Goal: Information Seeking & Learning: Learn about a topic

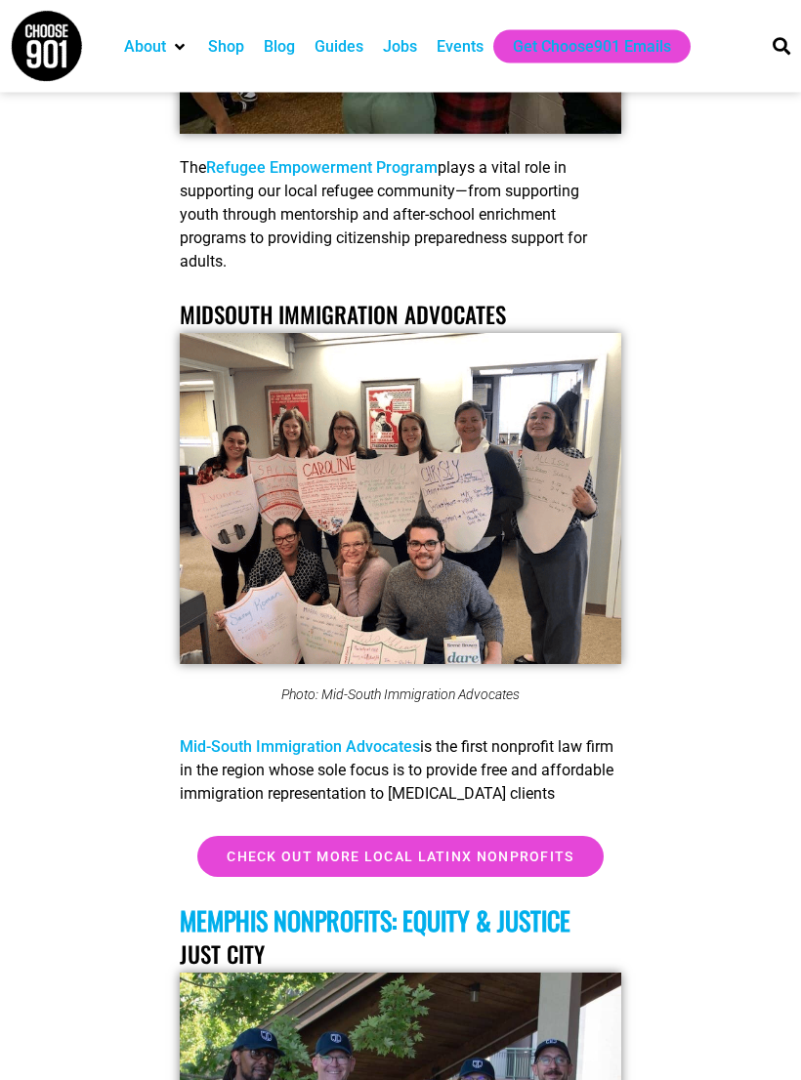
scroll to position [11962, 0]
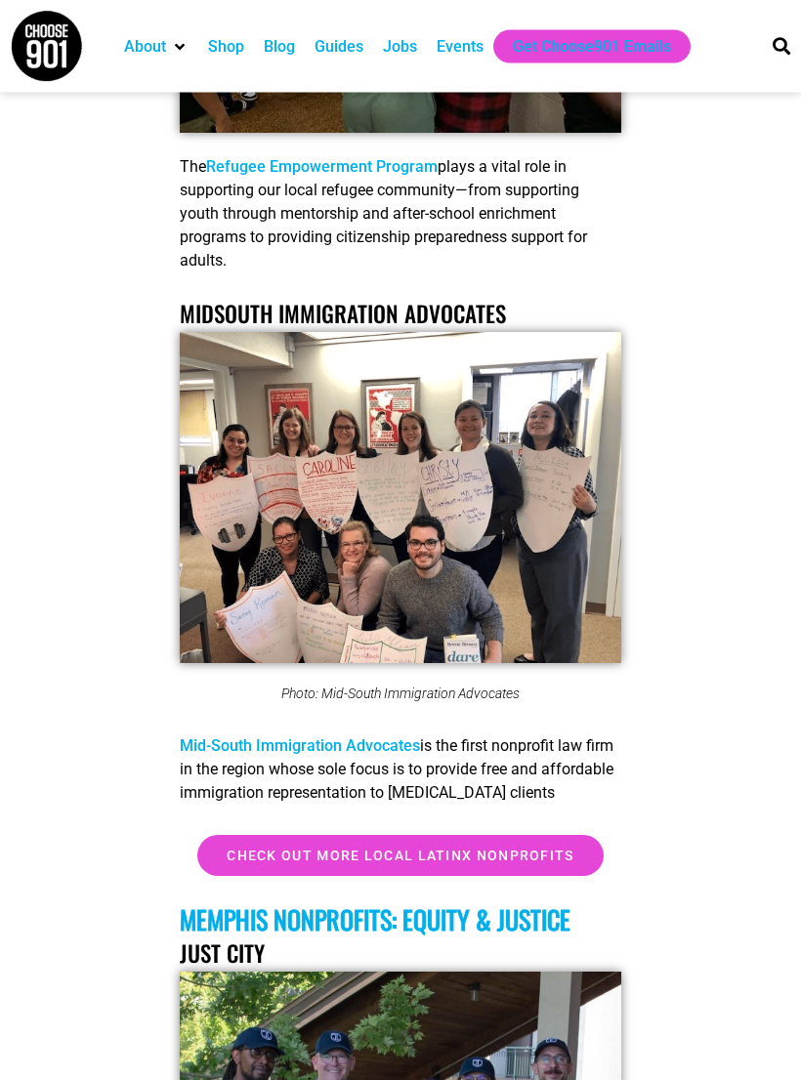
click at [398, 737] on link "Mid-South Immigration Advocates" at bounding box center [300, 746] width 240 height 19
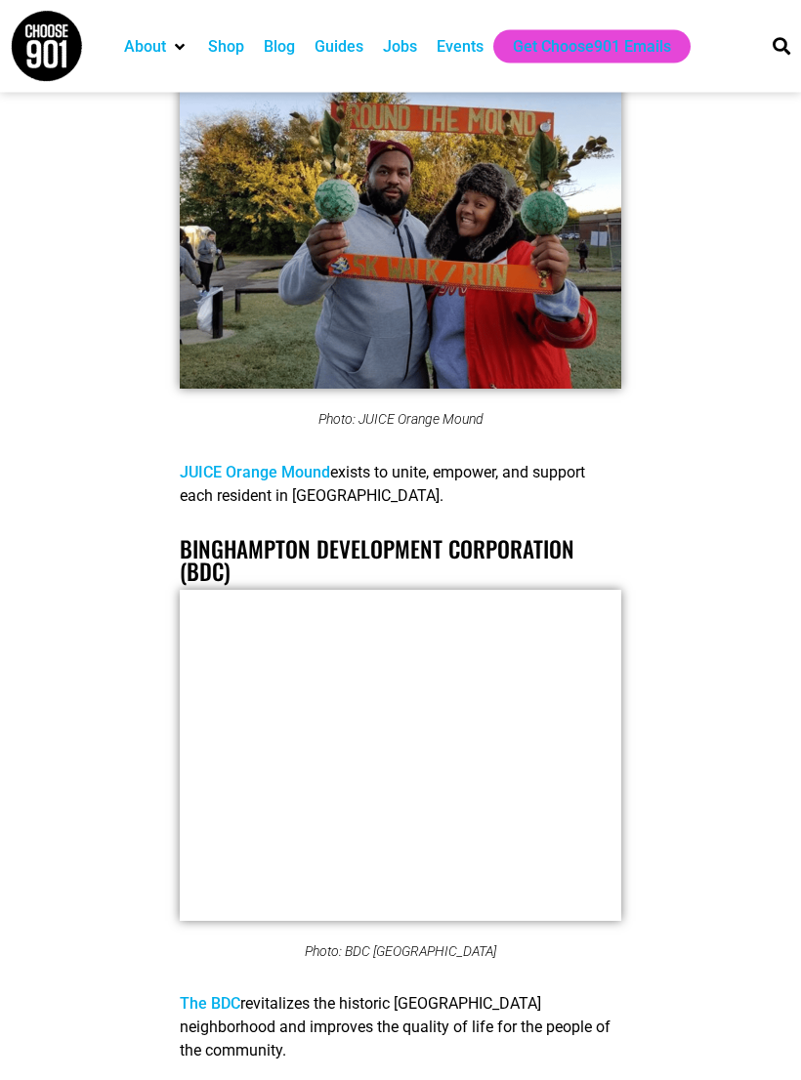
scroll to position [3628, 0]
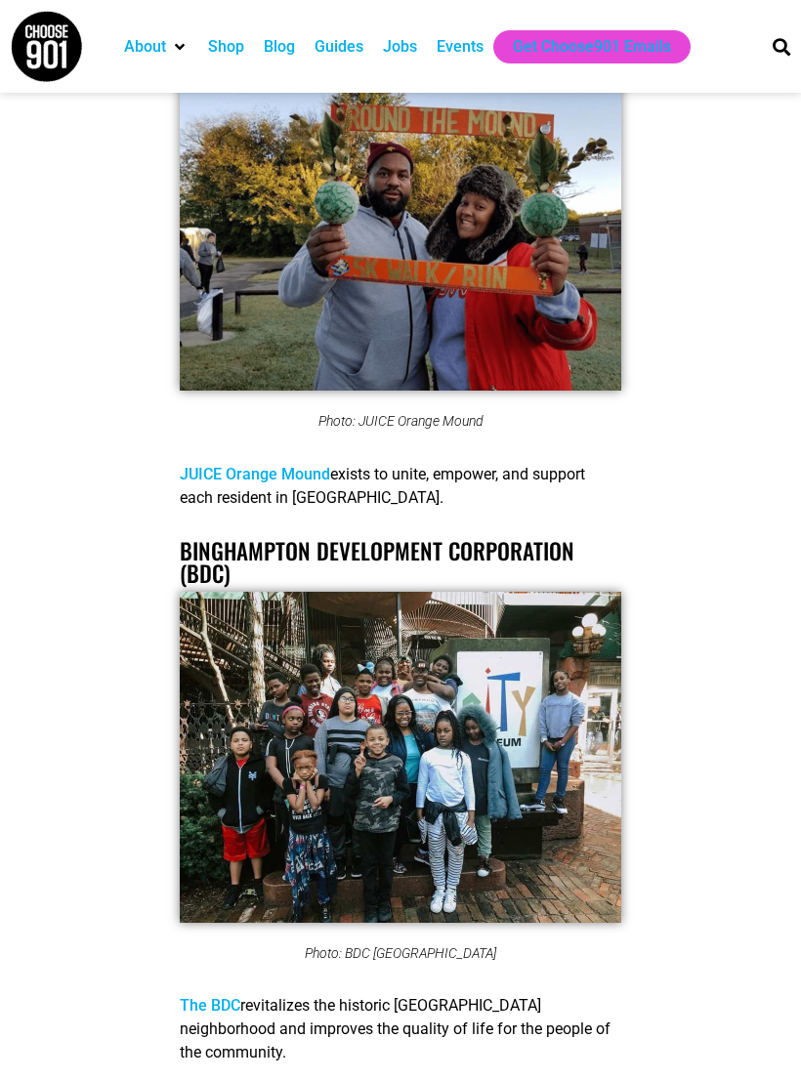
click at [228, 465] on link "JUICE Orange Mound" at bounding box center [255, 474] width 150 height 19
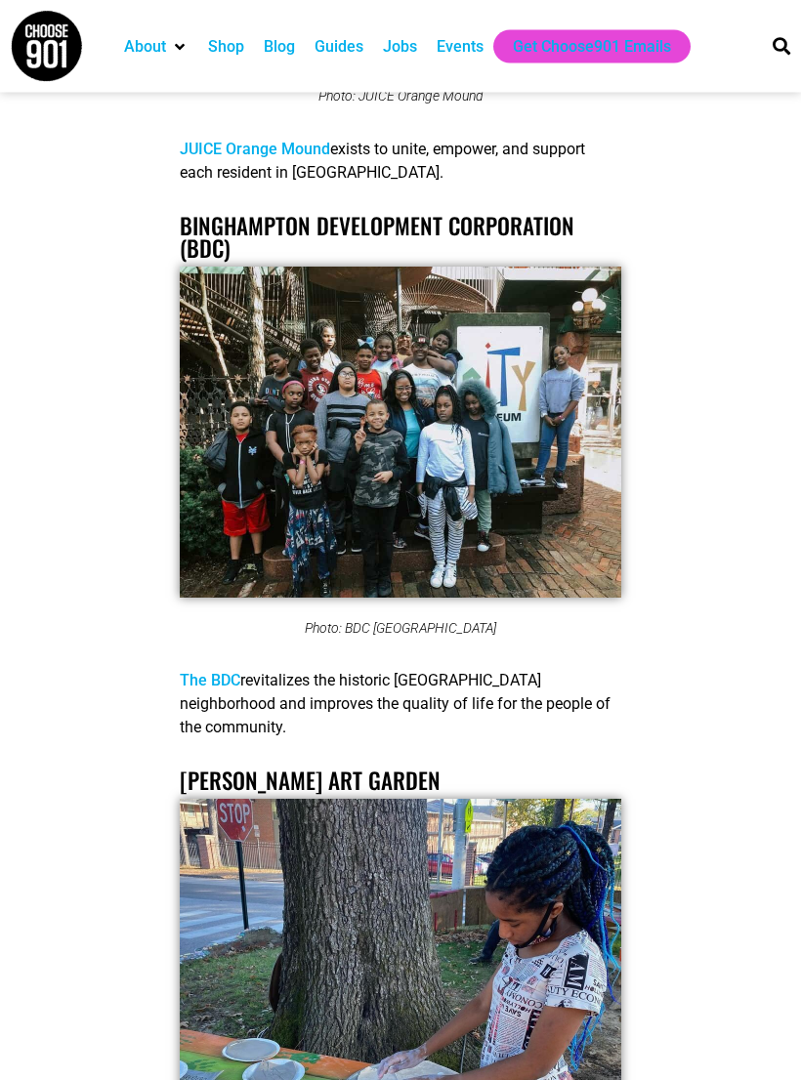
scroll to position [3952, 0]
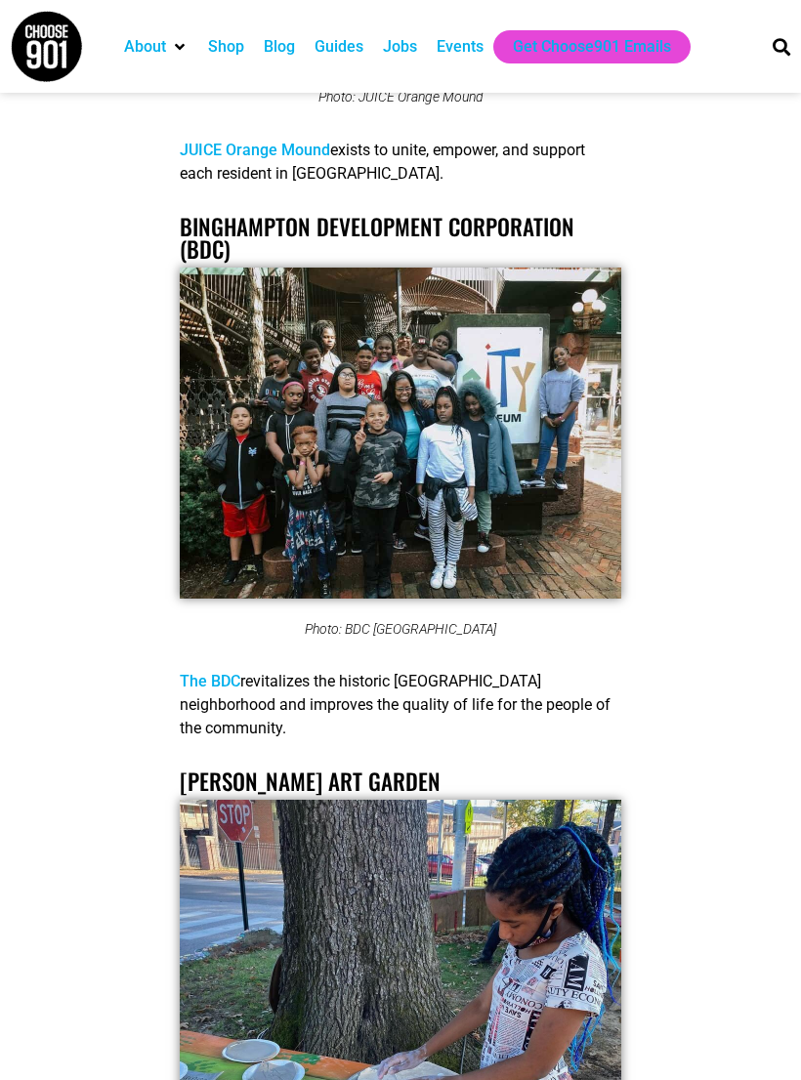
click at [231, 672] on link "The BDC" at bounding box center [210, 681] width 61 height 19
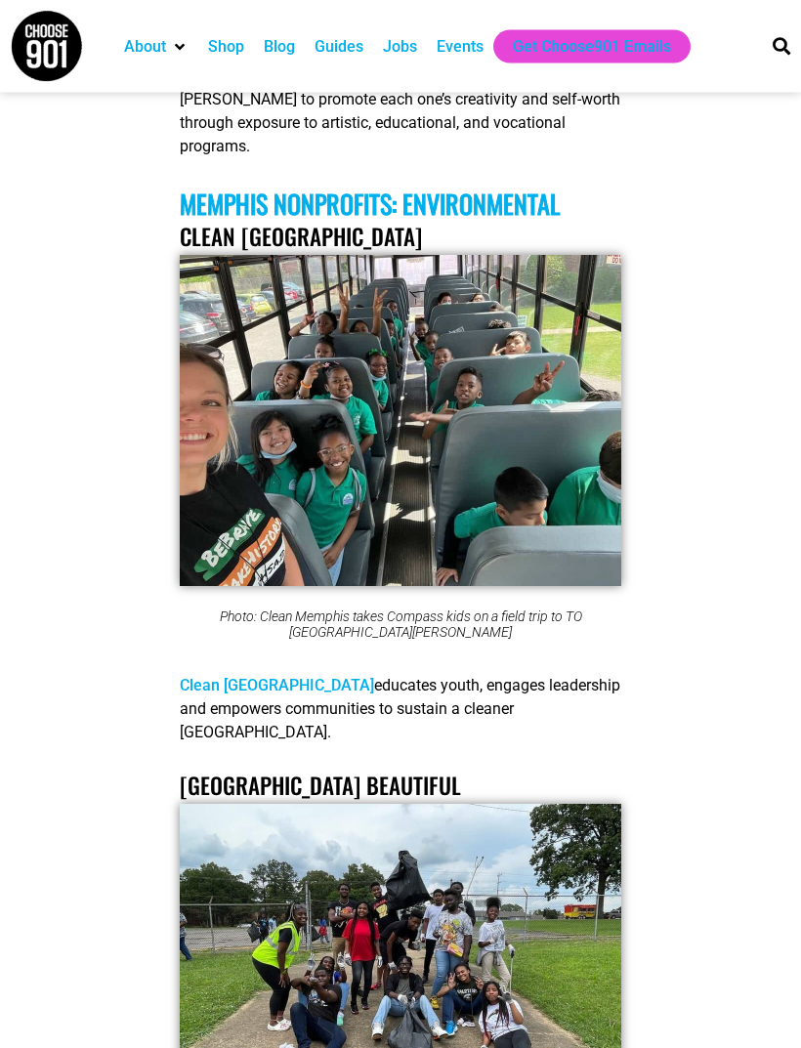
scroll to position [5198, 0]
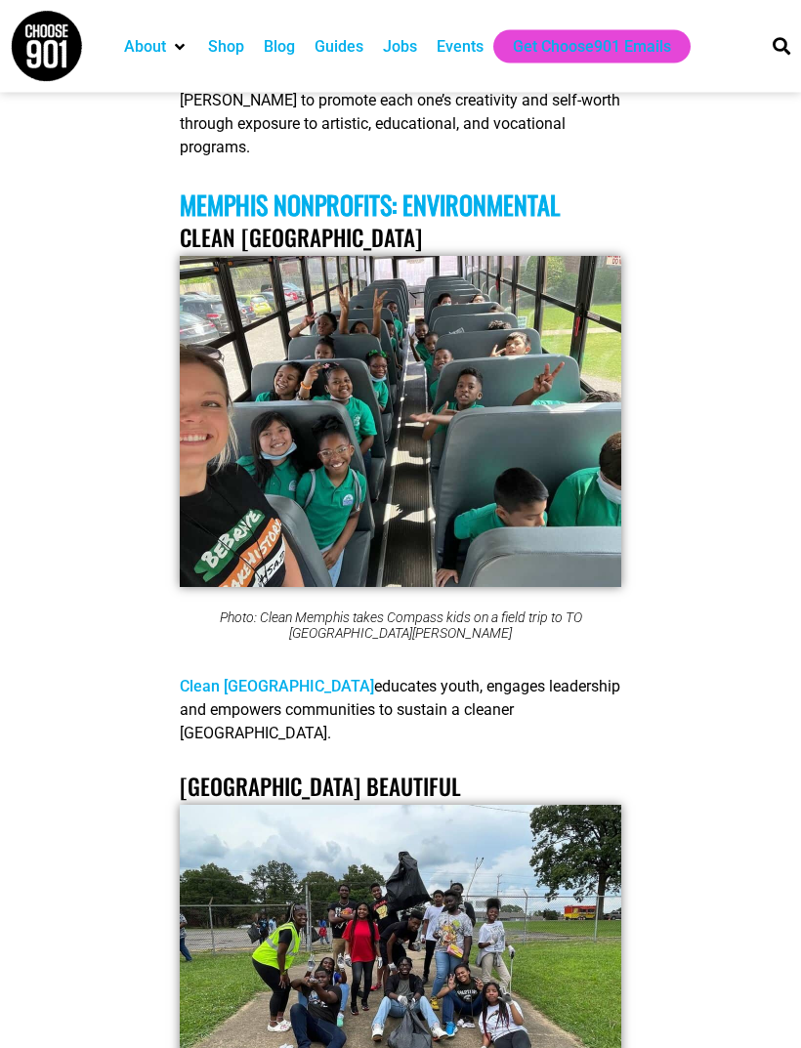
click at [238, 678] on link "Clean [GEOGRAPHIC_DATA]" at bounding box center [277, 687] width 194 height 19
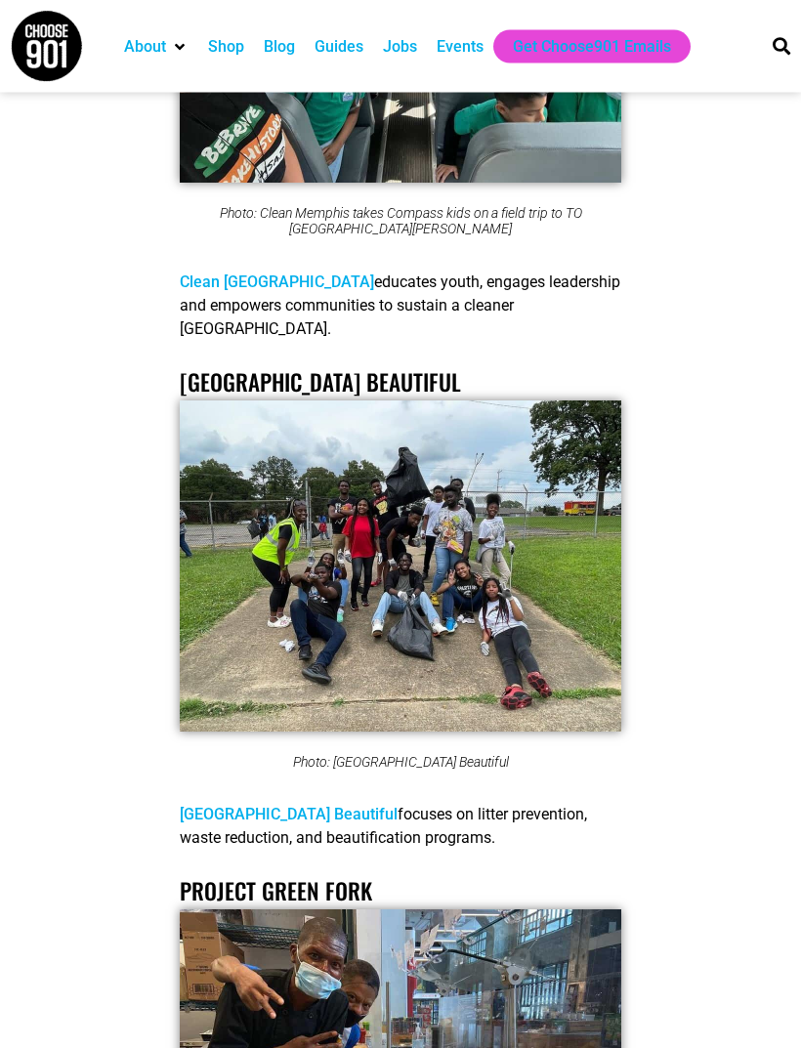
scroll to position [5521, 0]
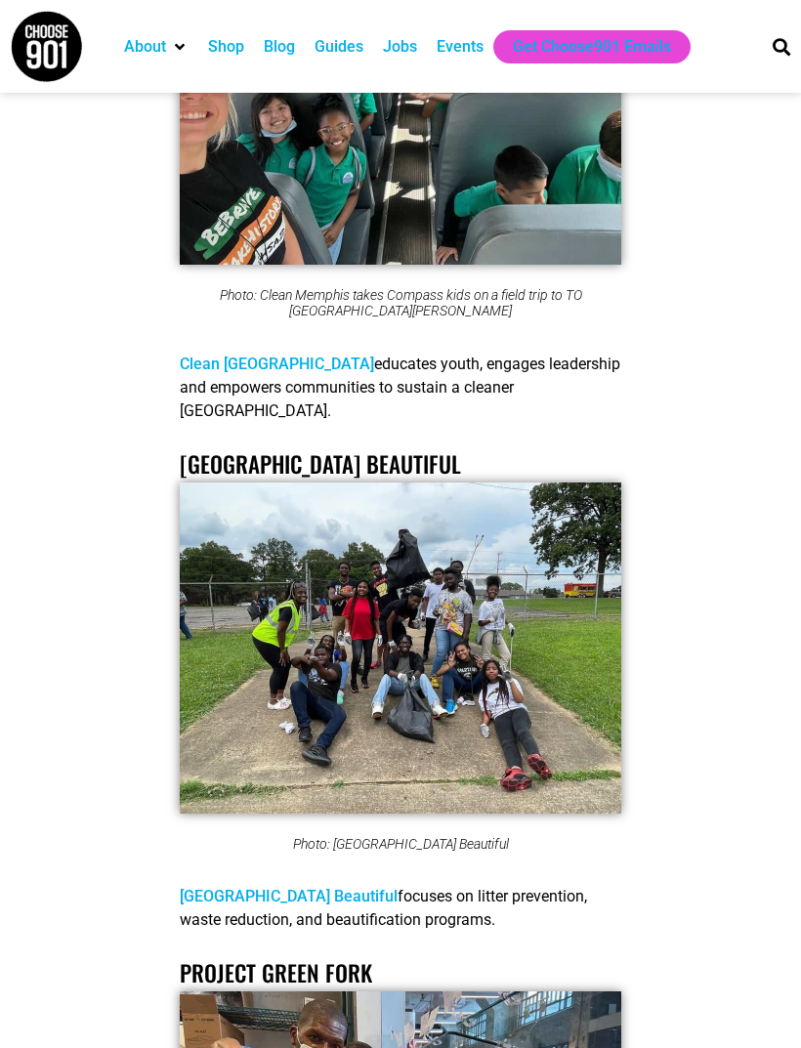
click at [287, 887] on link "[GEOGRAPHIC_DATA] Beautiful" at bounding box center [289, 896] width 218 height 19
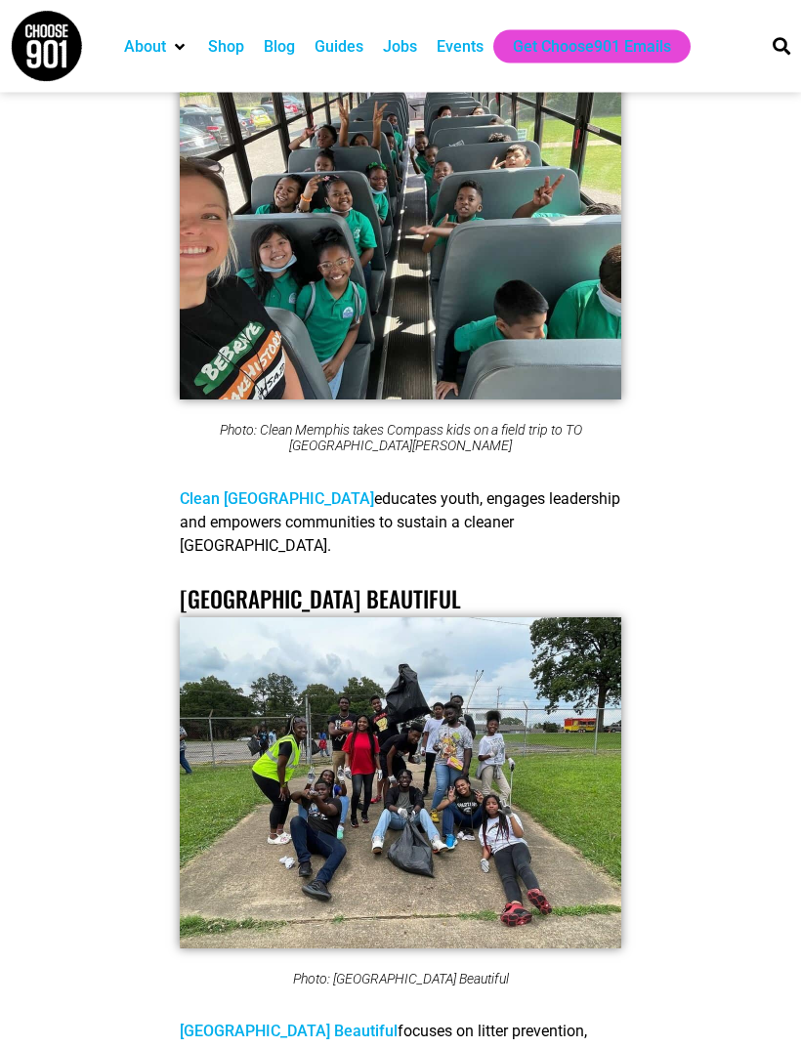
scroll to position [5330, 0]
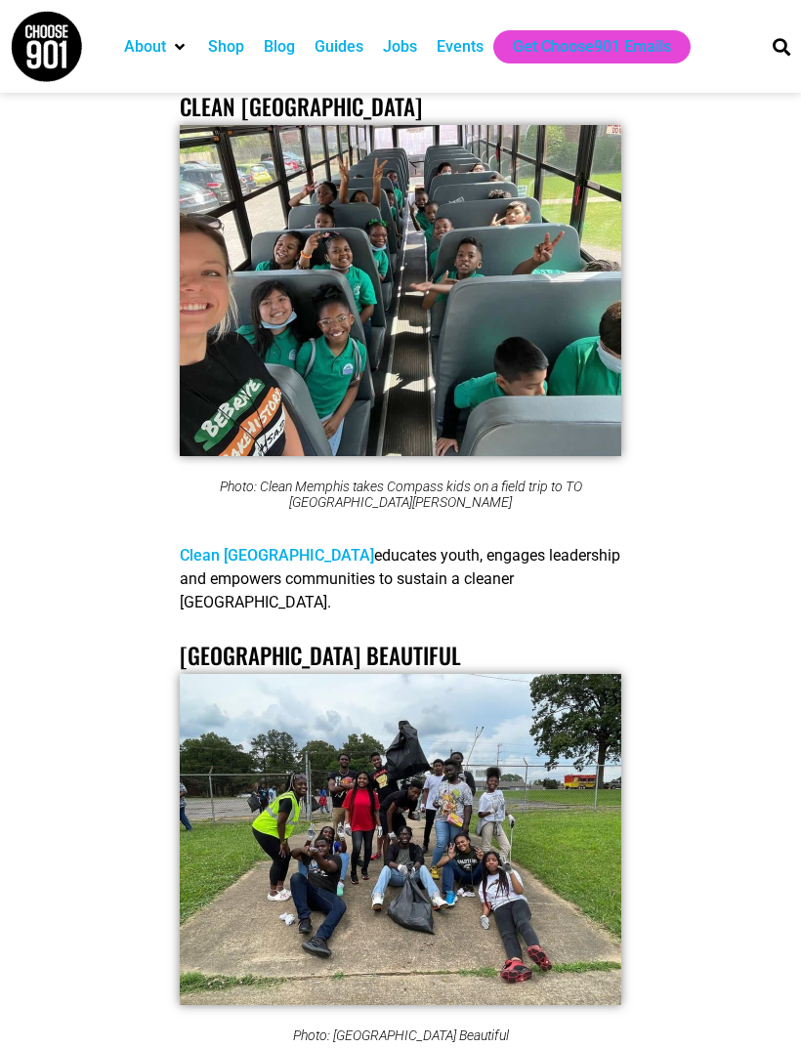
click at [204, 546] on link "Clean [GEOGRAPHIC_DATA]" at bounding box center [277, 555] width 194 height 19
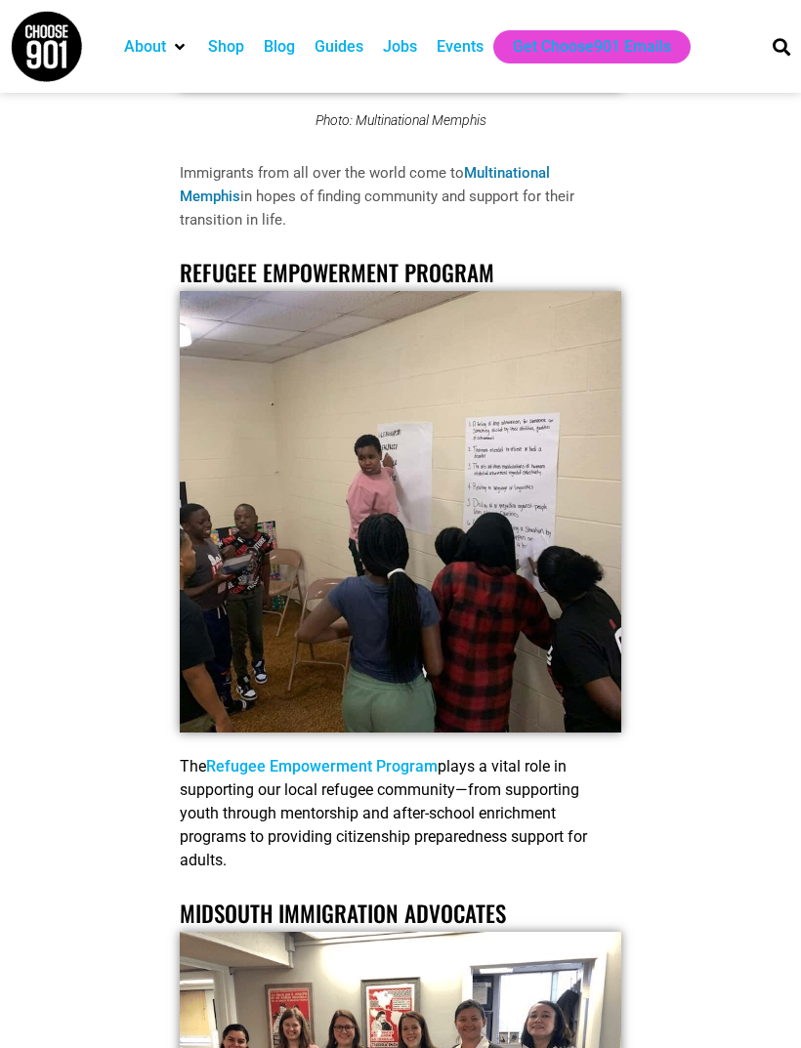
scroll to position [11382, 0]
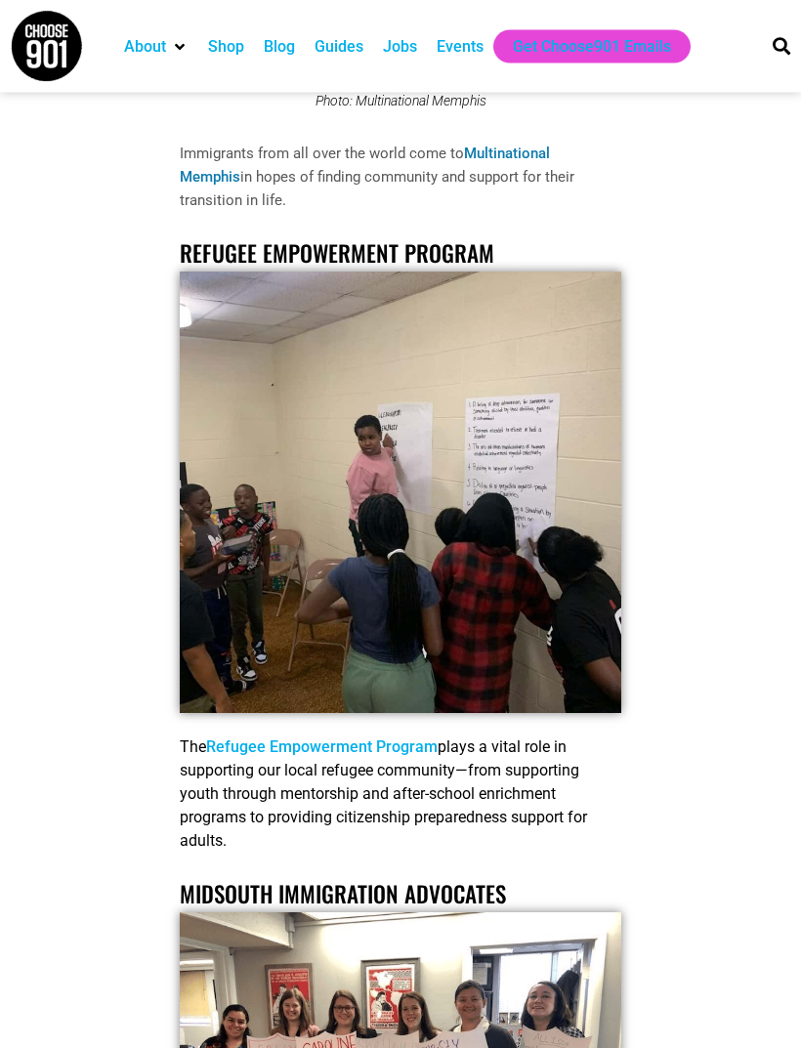
click at [368, 738] on link "Refugee Empowerment Program" at bounding box center [321, 747] width 231 height 19
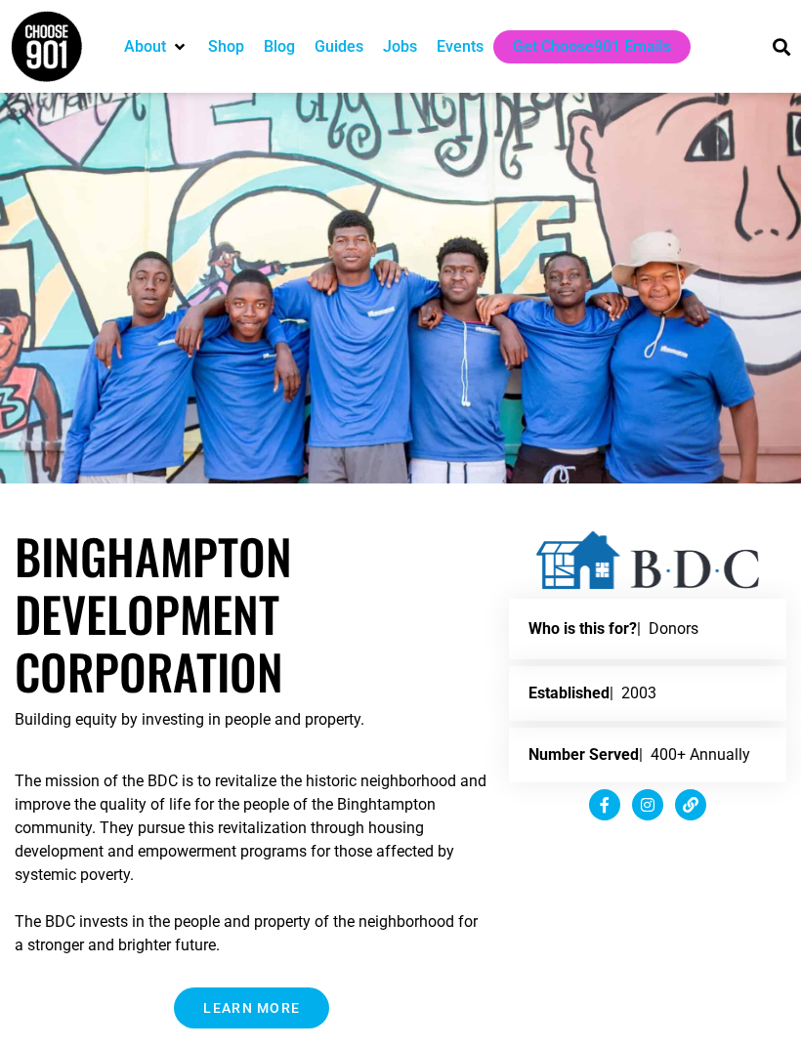
click at [45, 44] on img at bounding box center [46, 46] width 73 height 73
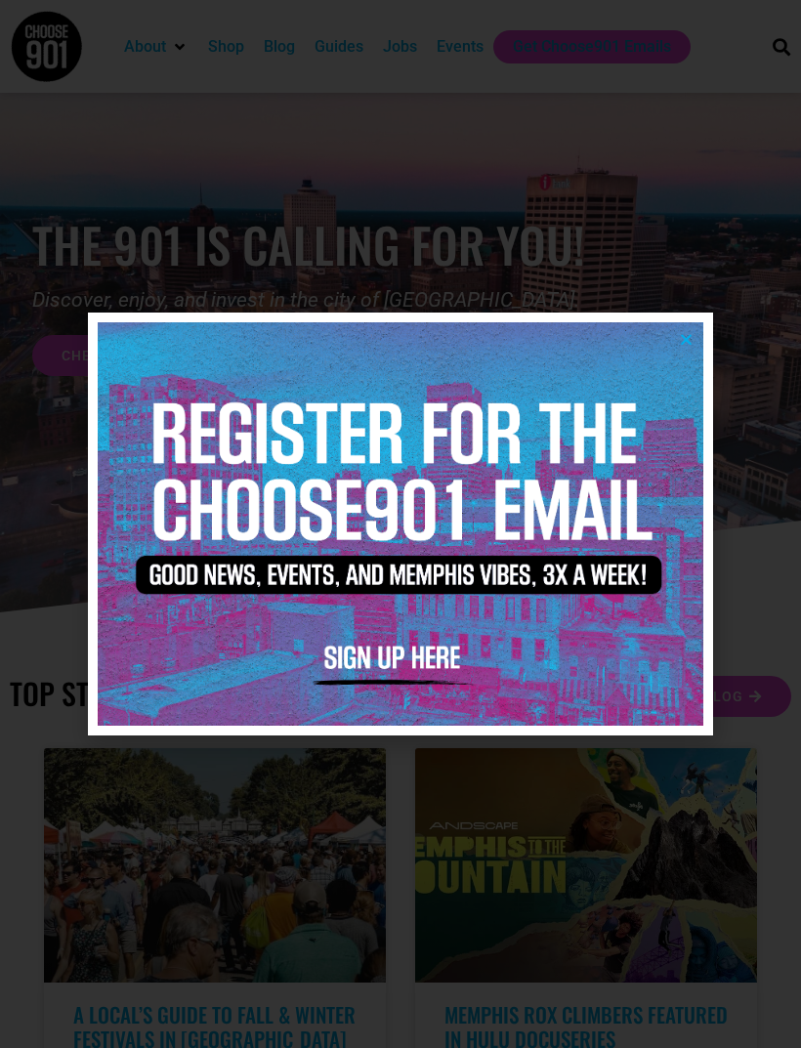
click at [686, 339] on icon "Close" at bounding box center [686, 339] width 15 height 15
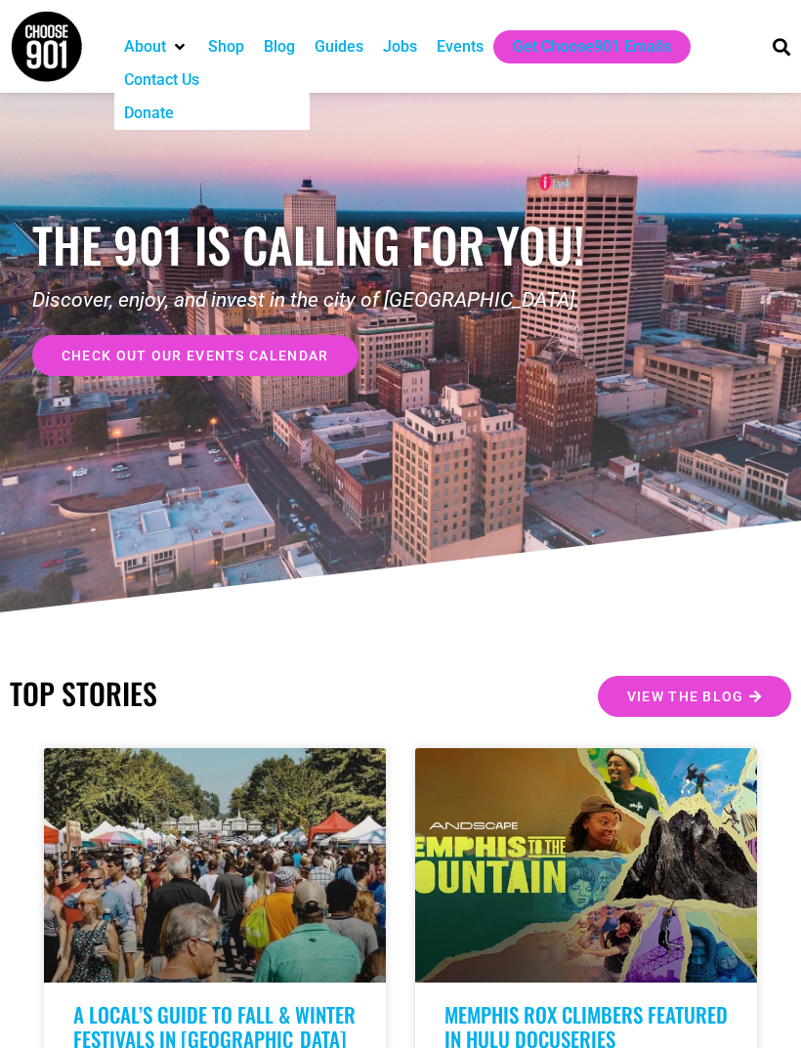
click at [163, 47] on div "About" at bounding box center [145, 46] width 42 height 23
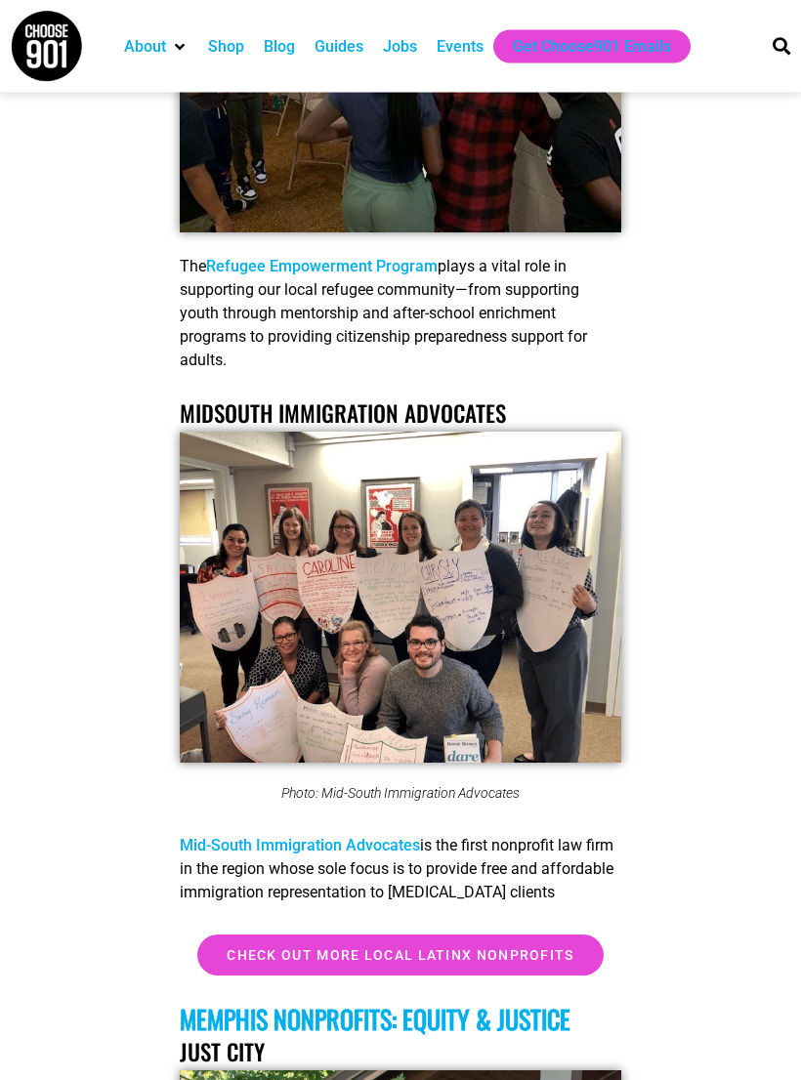
scroll to position [11872, 0]
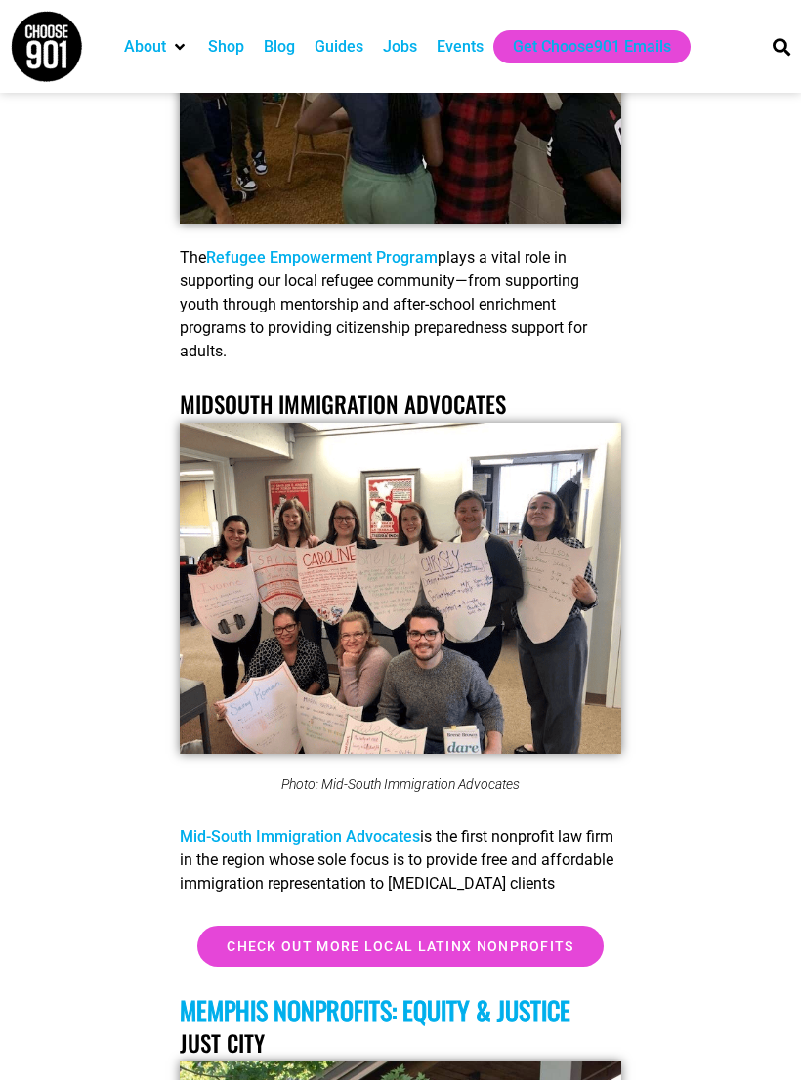
click at [364, 827] on link "Mid-South Immigration Advocates" at bounding box center [300, 836] width 240 height 19
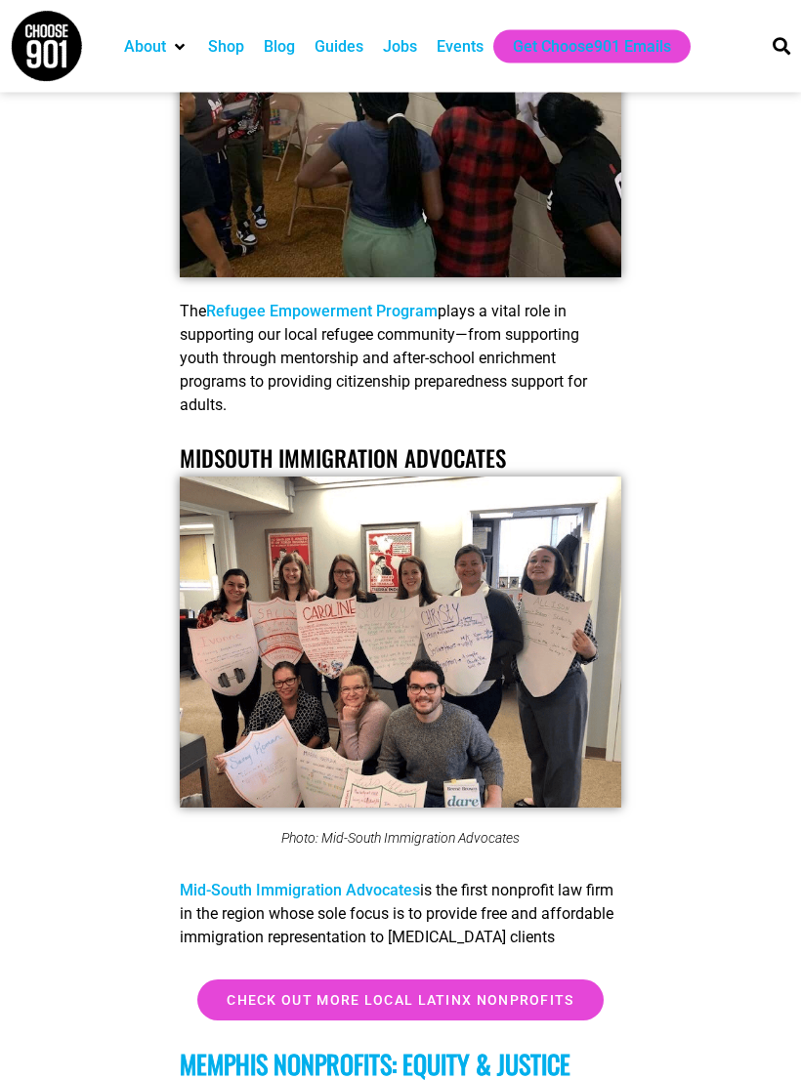
scroll to position [11839, 0]
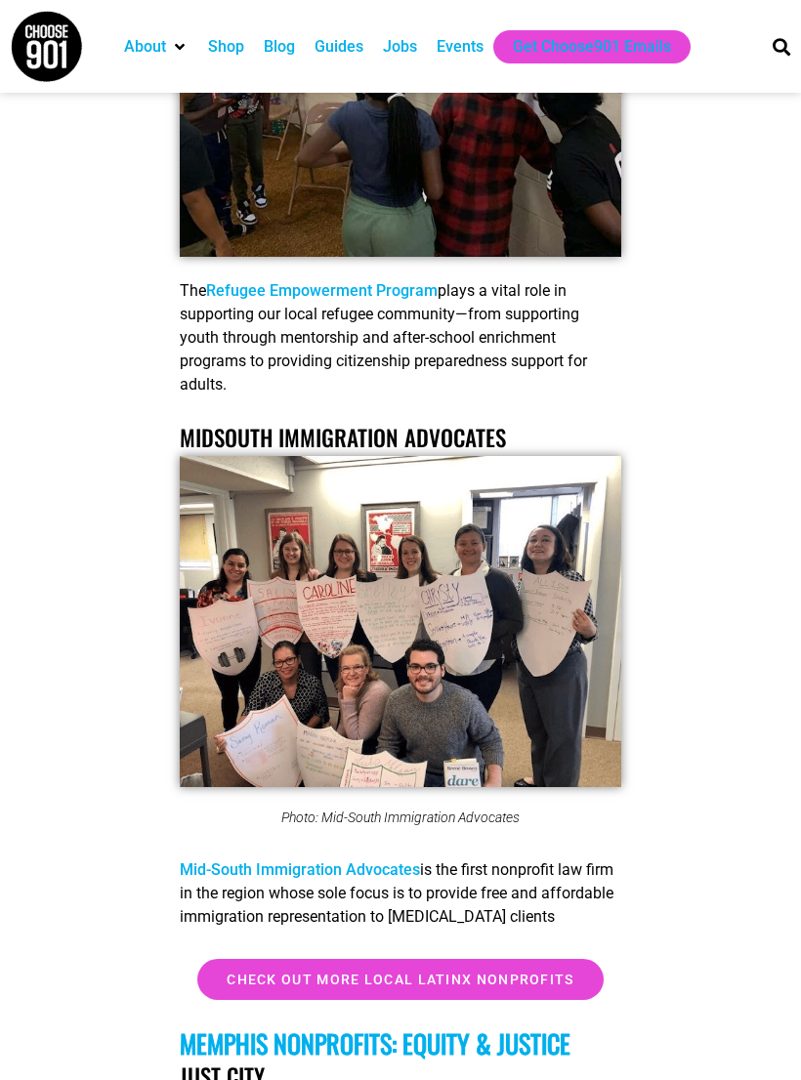
click at [389, 860] on link "Mid-South Immigration Advocates" at bounding box center [300, 869] width 240 height 19
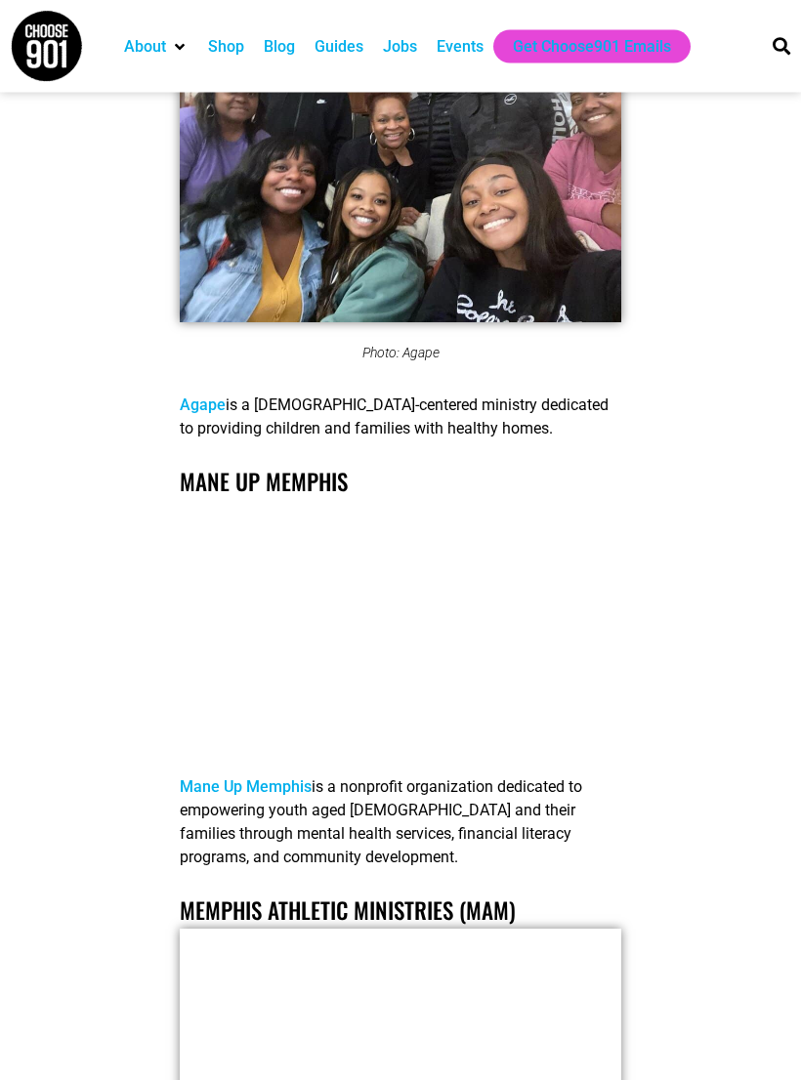
scroll to position [21333, 0]
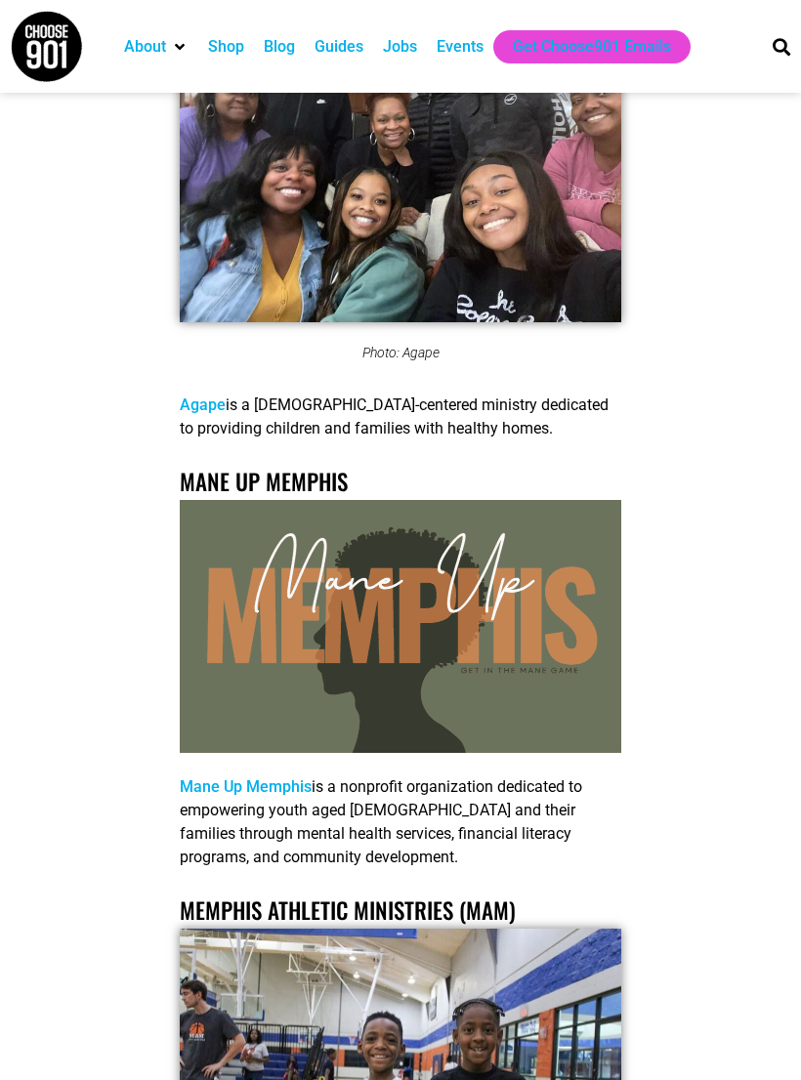
click at [272, 777] on link "Mane Up Memphis" at bounding box center [246, 786] width 132 height 19
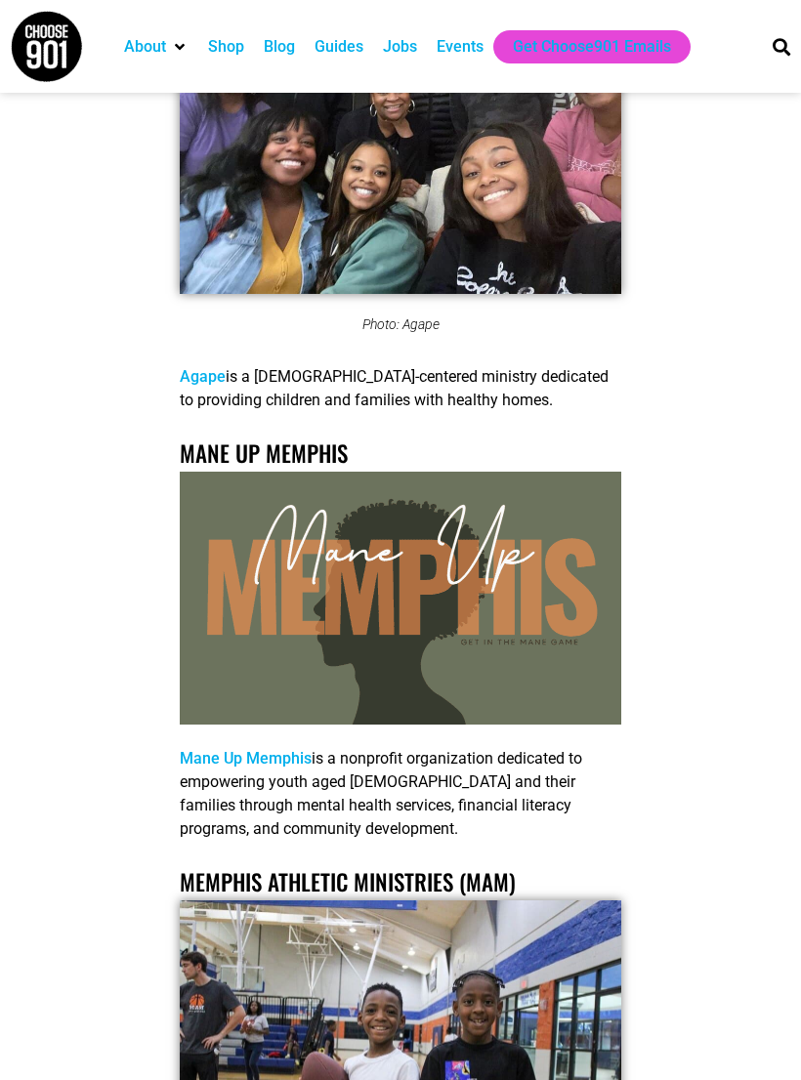
scroll to position [21364, 0]
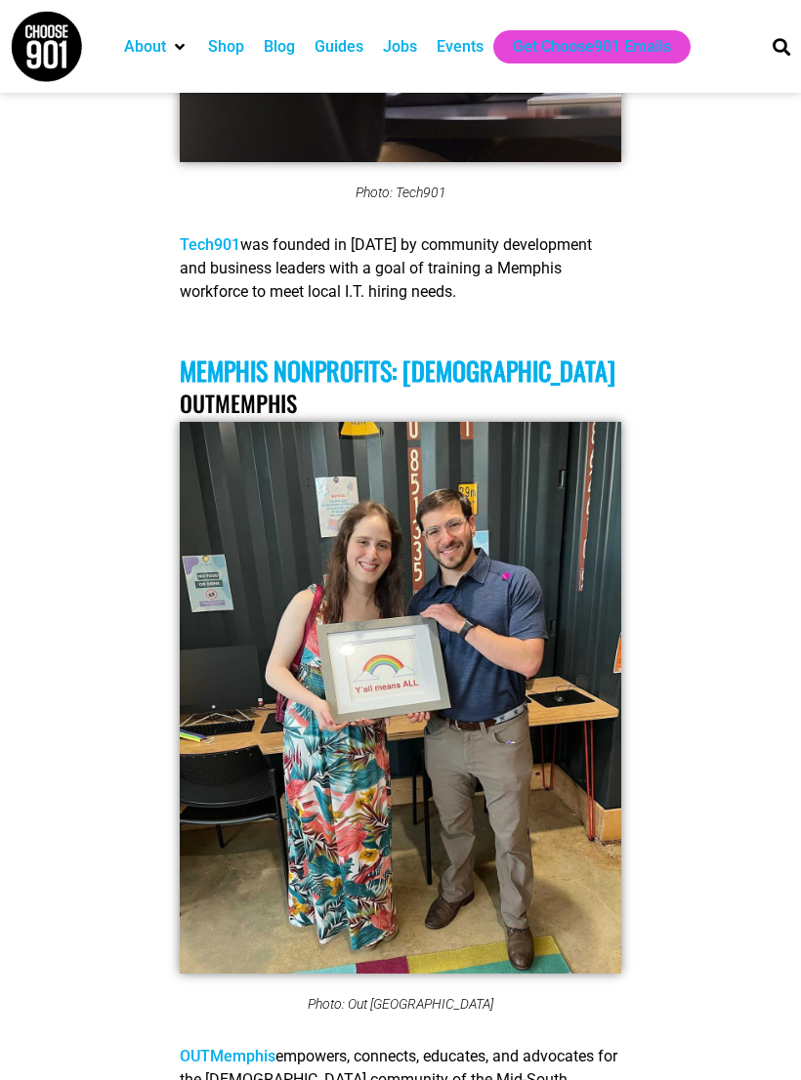
scroll to position [27687, 0]
click at [245, 1048] on link "OUTMemphis" at bounding box center [228, 1057] width 96 height 19
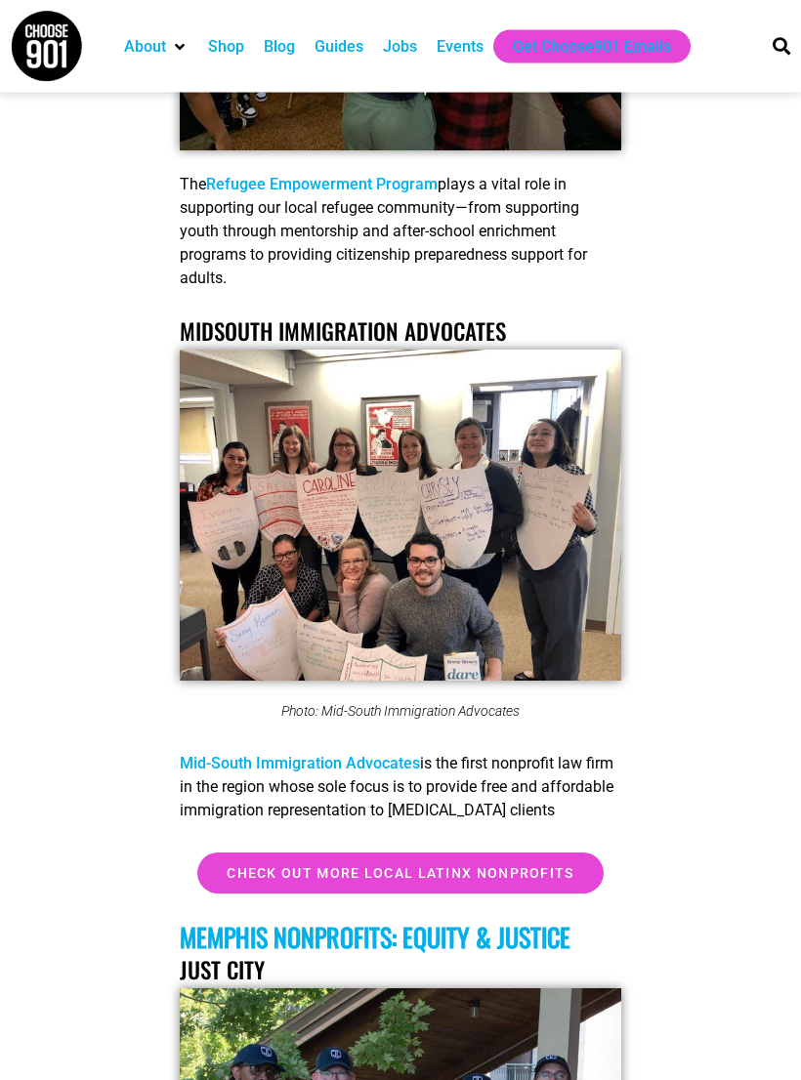
scroll to position [11957, 0]
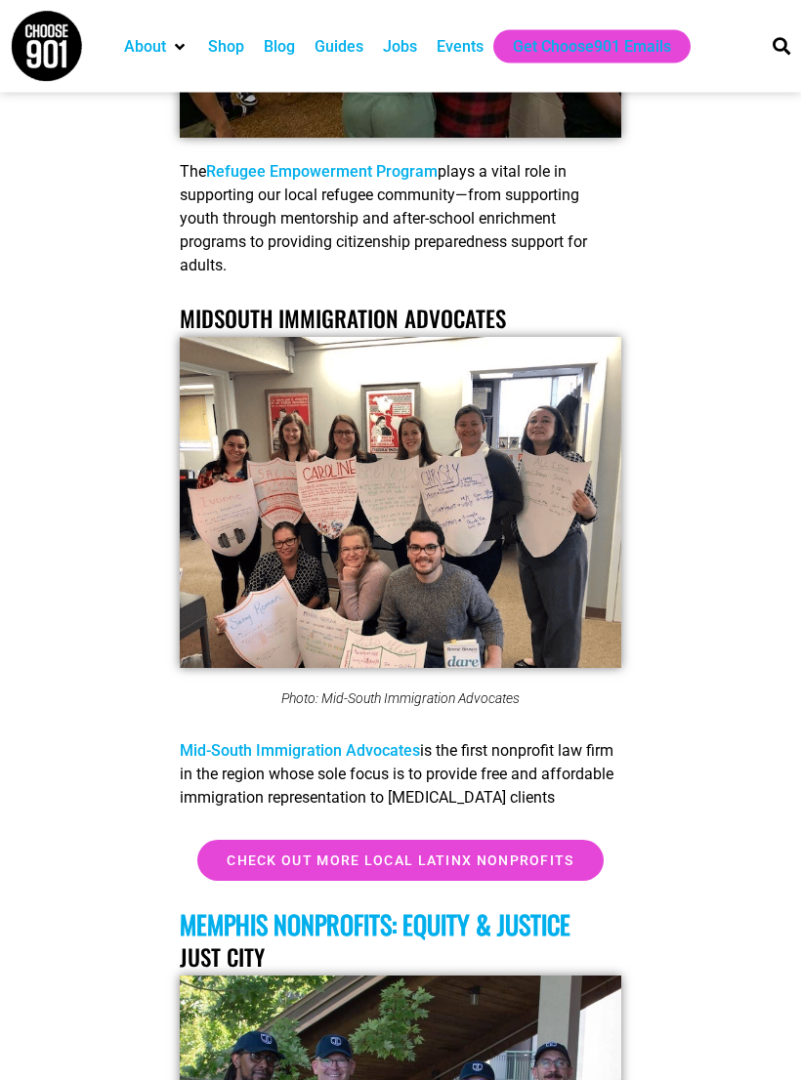
click at [392, 742] on link "Mid-South Immigration Advocates" at bounding box center [300, 751] width 240 height 19
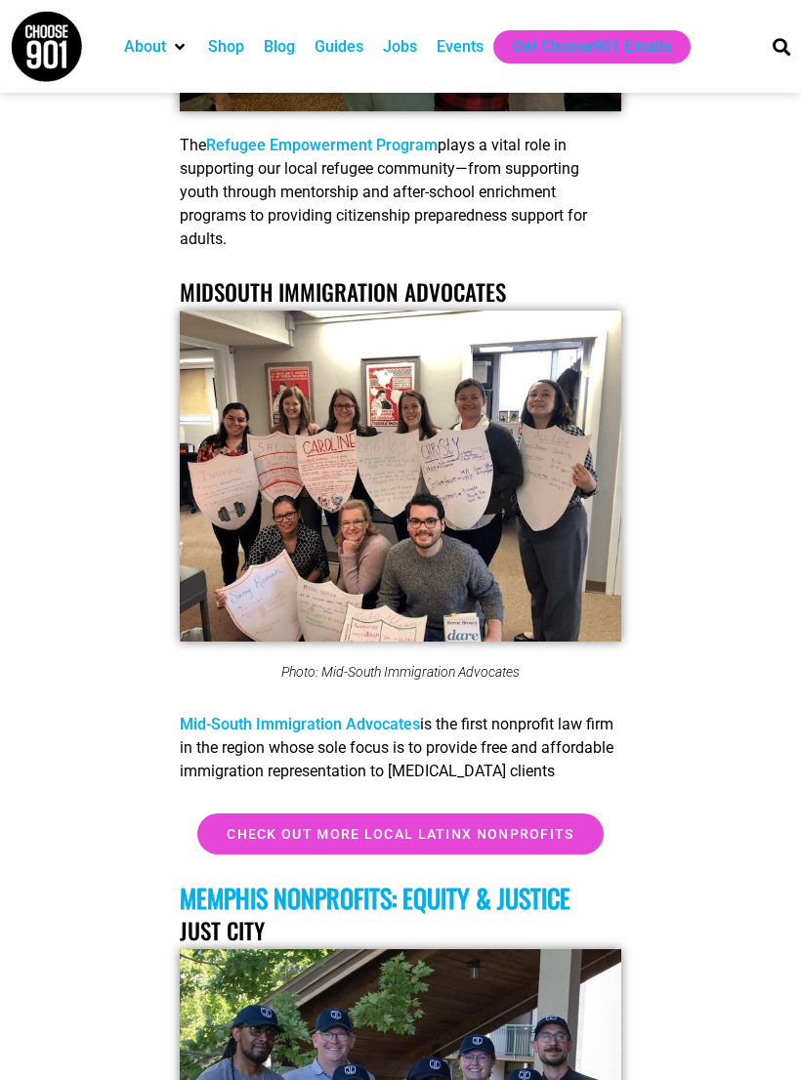
scroll to position [11989, 0]
